Goal: Register for event/course

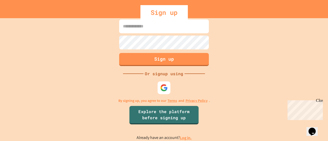
click at [162, 30] on input at bounding box center [164, 26] width 90 height 14
click at [142, 28] on input at bounding box center [164, 26] width 90 height 14
type input "**********"
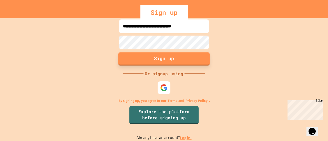
click at [165, 57] on button "Sign up" at bounding box center [165, 58] width 92 height 13
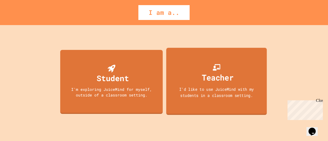
click at [218, 61] on div "Teacher I'd like to use JuiceMind with my students in a classroom setting." at bounding box center [216, 81] width 101 height 67
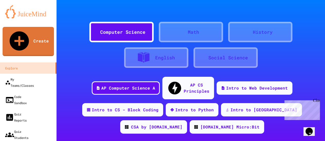
click at [114, 24] on div "Computer Science" at bounding box center [121, 32] width 64 height 21
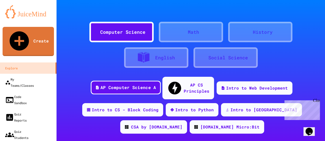
click at [125, 85] on div "AP Computer Science A" at bounding box center [127, 88] width 55 height 6
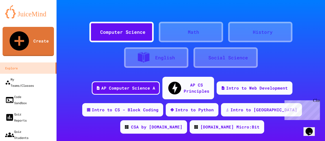
click at [318, 102] on div "Close" at bounding box center [315, 102] width 6 height 6
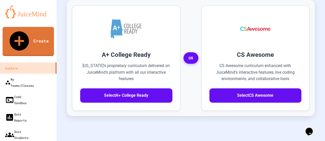
scroll to position [176, 0]
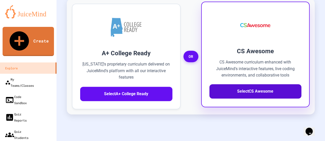
click at [256, 84] on button "Select CS Awesome" at bounding box center [255, 91] width 92 height 14
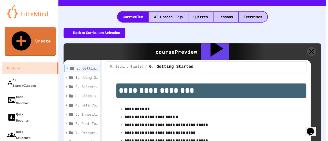
scroll to position [132, 0]
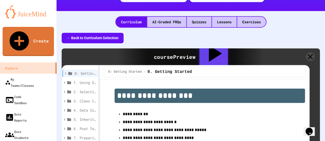
click at [209, 47] on div "Assign to Class" at bounding box center [213, 56] width 28 height 35
